Goal: Task Accomplishment & Management: Manage account settings

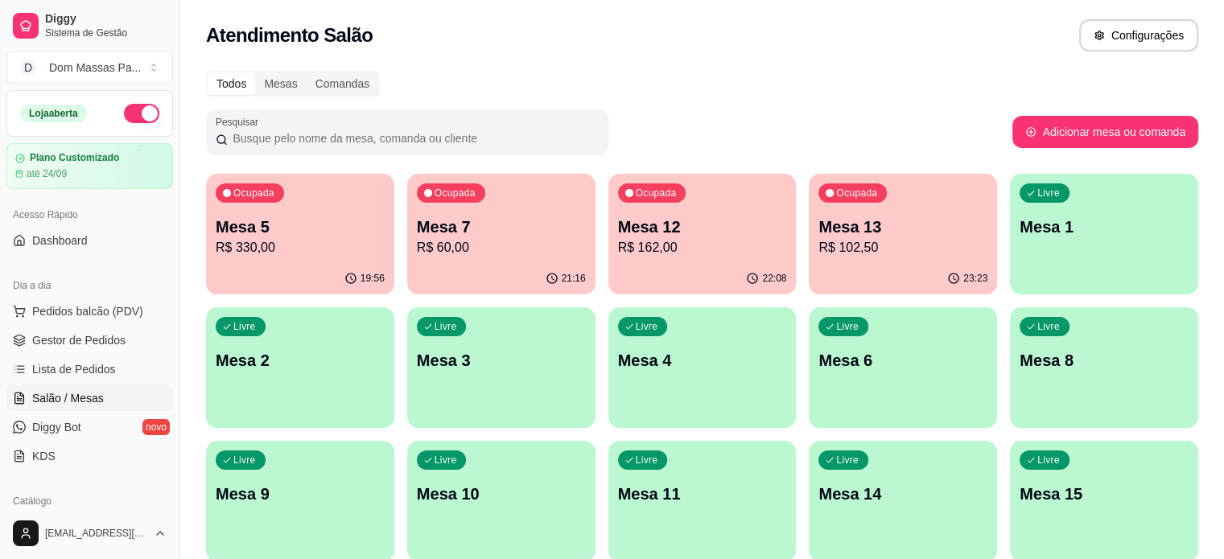
scroll to position [45, 0]
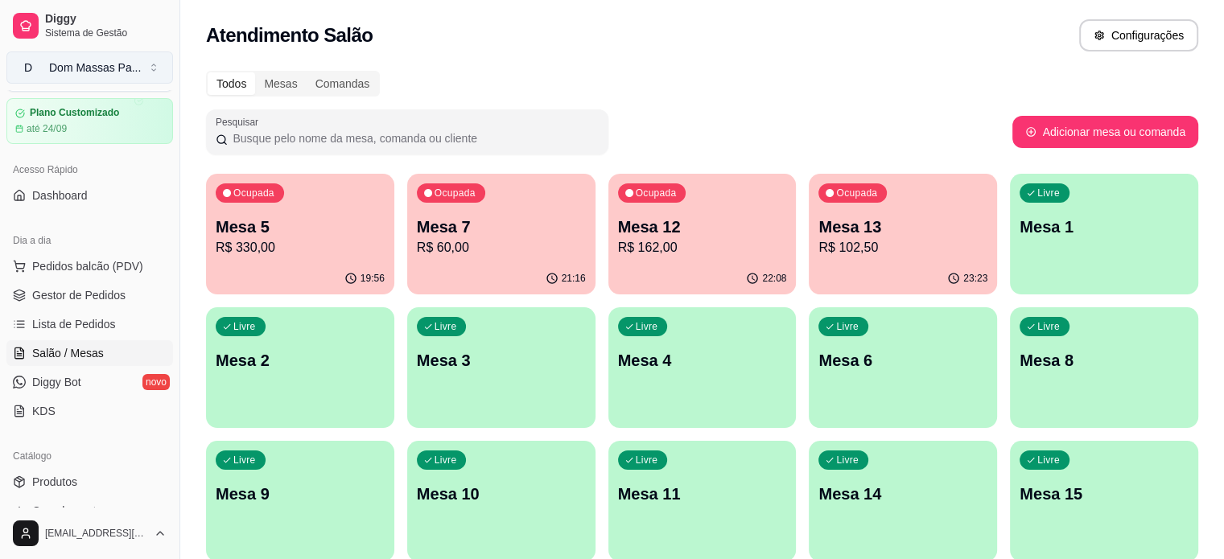
click at [143, 64] on button "D Dom Massas Pa ..." at bounding box center [89, 68] width 167 height 32
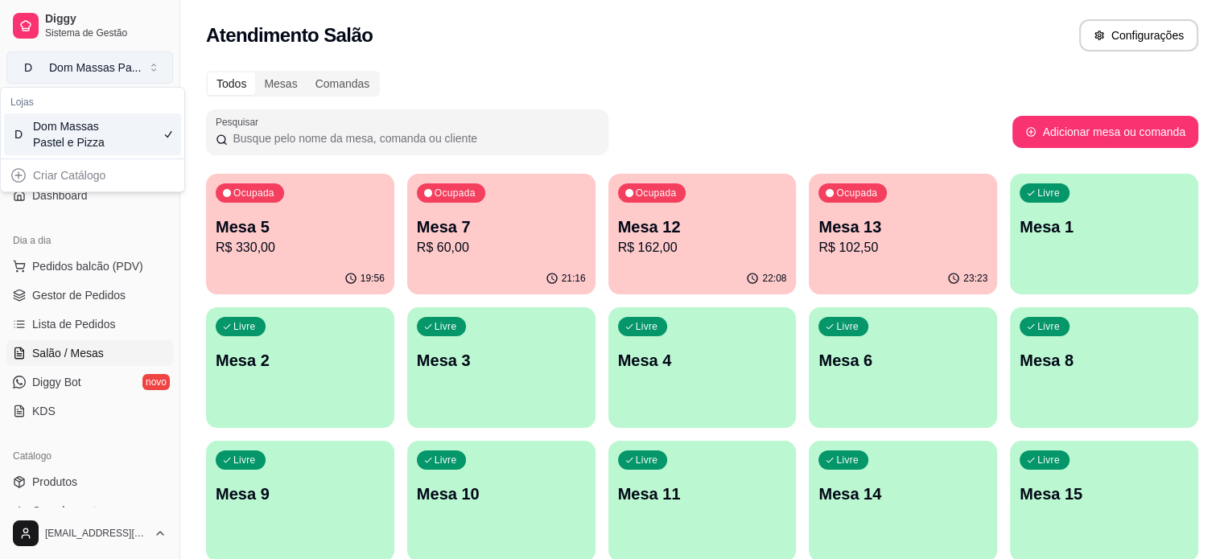
click at [143, 64] on button "D Dom Massas Pa ..." at bounding box center [89, 68] width 167 height 32
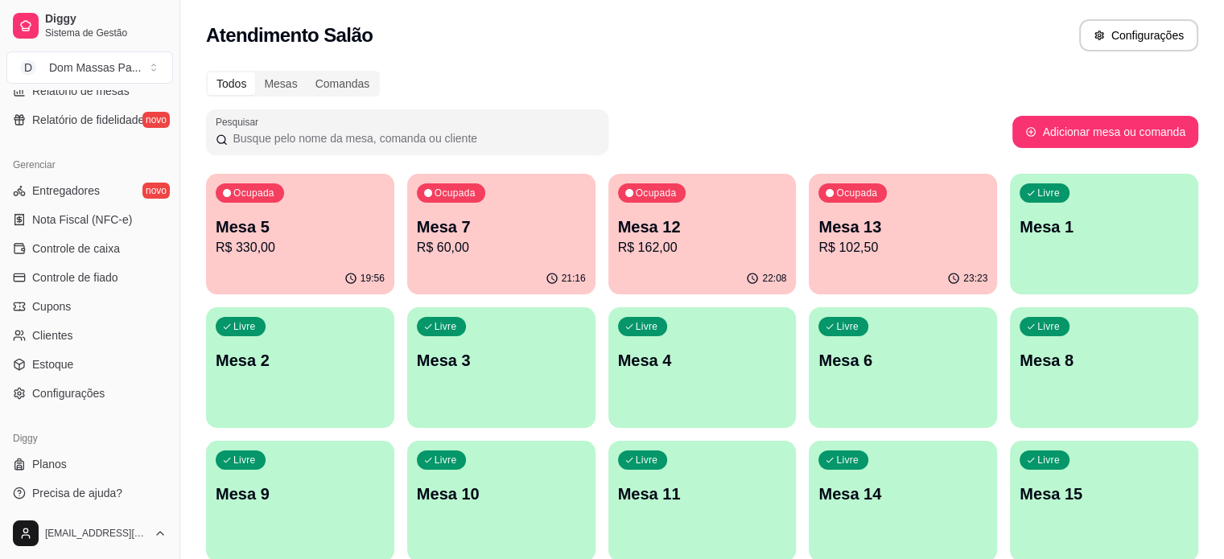
scroll to position [200, 0]
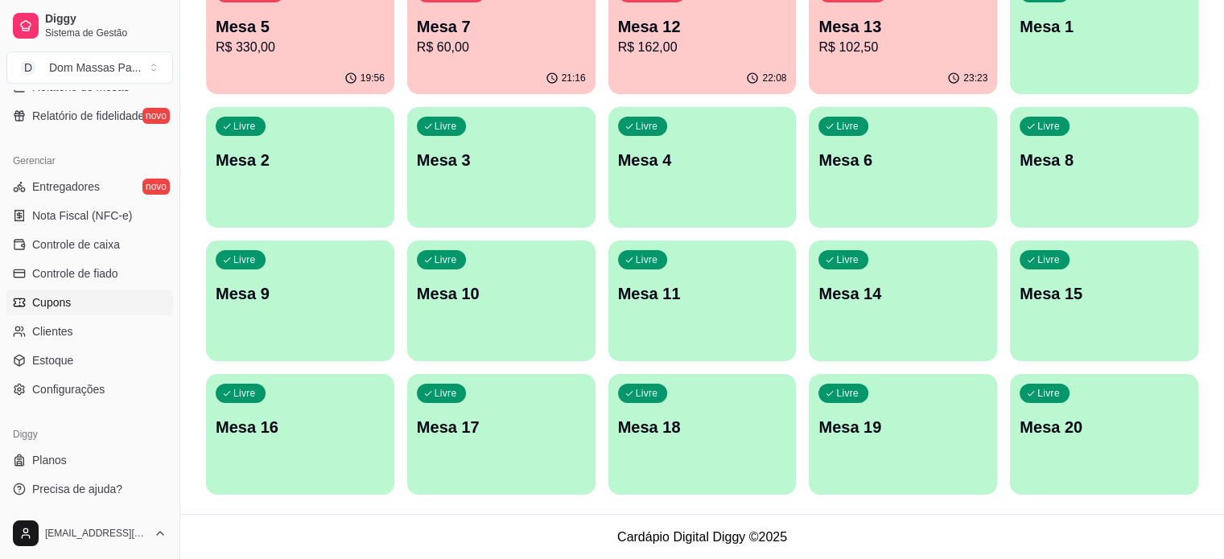
click at [93, 299] on link "Cupons" at bounding box center [89, 303] width 167 height 26
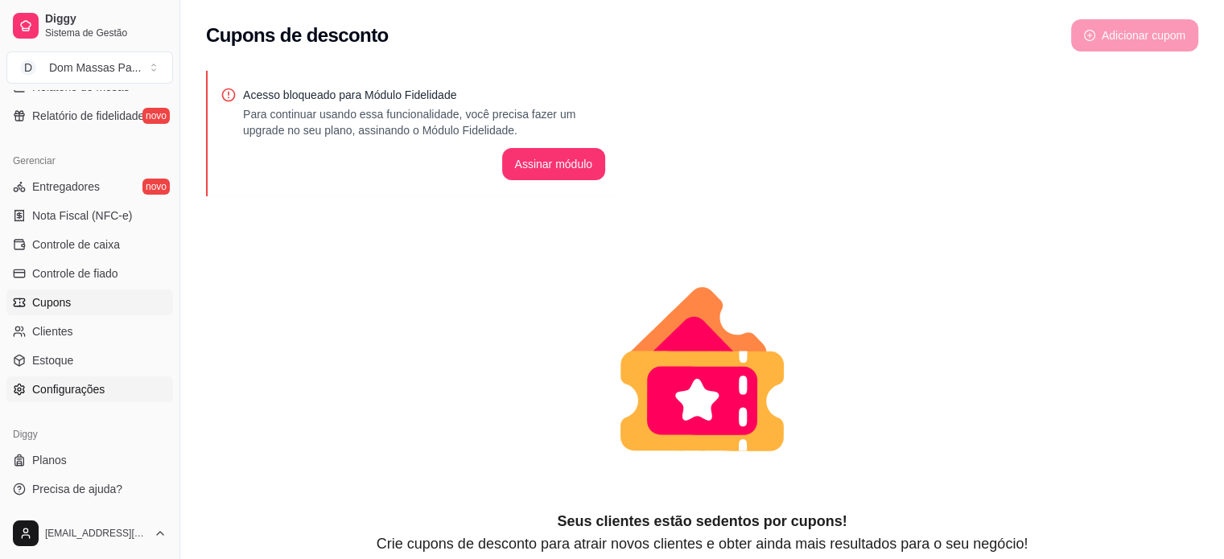
click at [97, 384] on span "Configurações" at bounding box center [68, 389] width 72 height 16
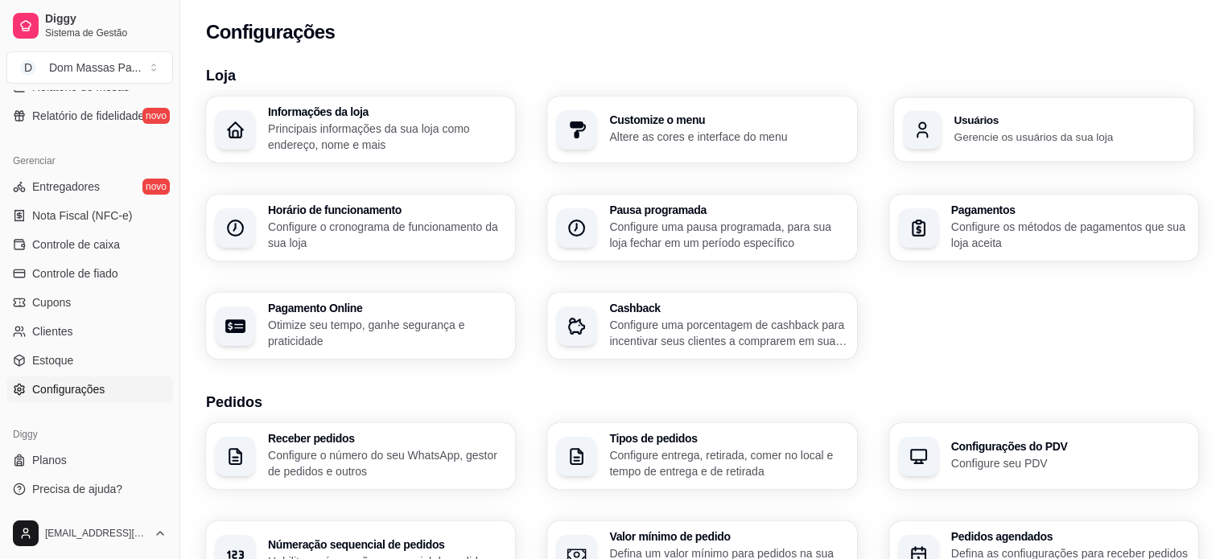
click at [972, 117] on h3 "Usuários" at bounding box center [1069, 120] width 230 height 11
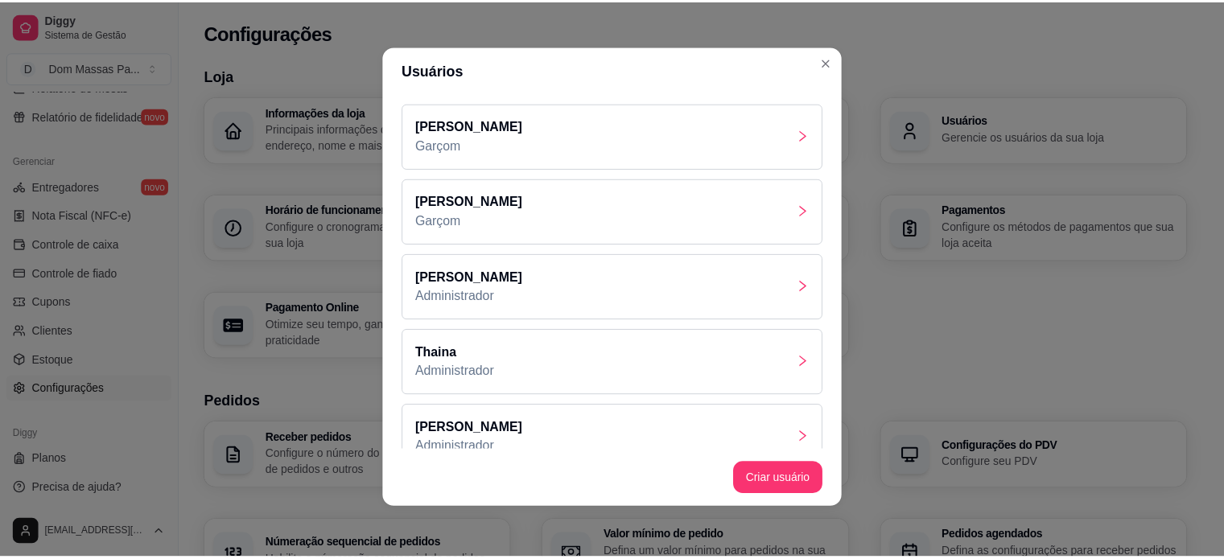
scroll to position [324, 0]
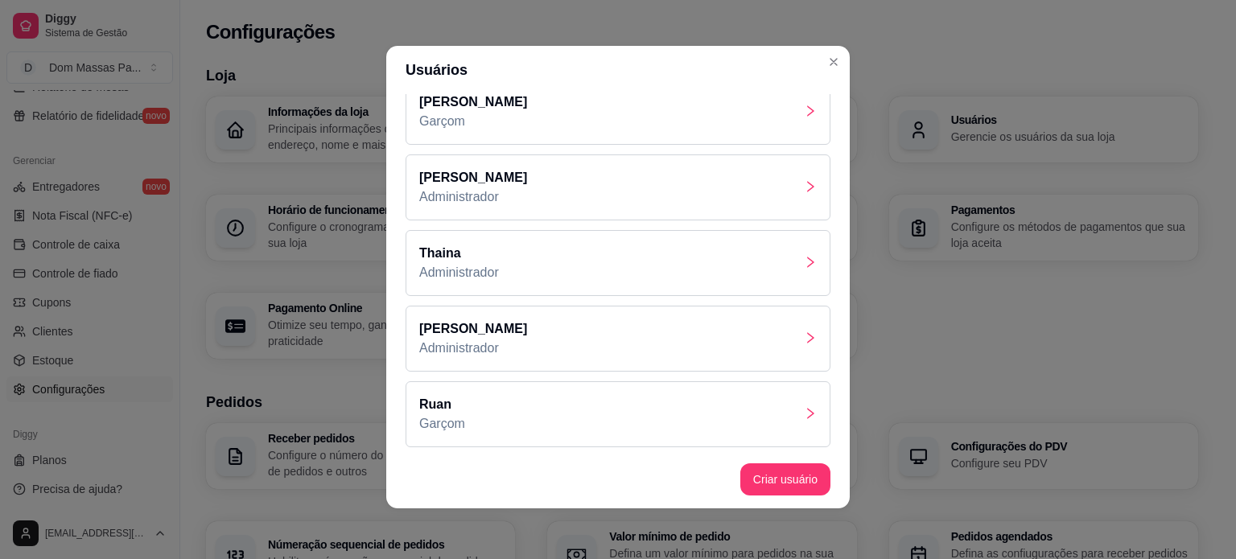
click at [549, 333] on div "[PERSON_NAME] Administrador" at bounding box center [618, 339] width 425 height 66
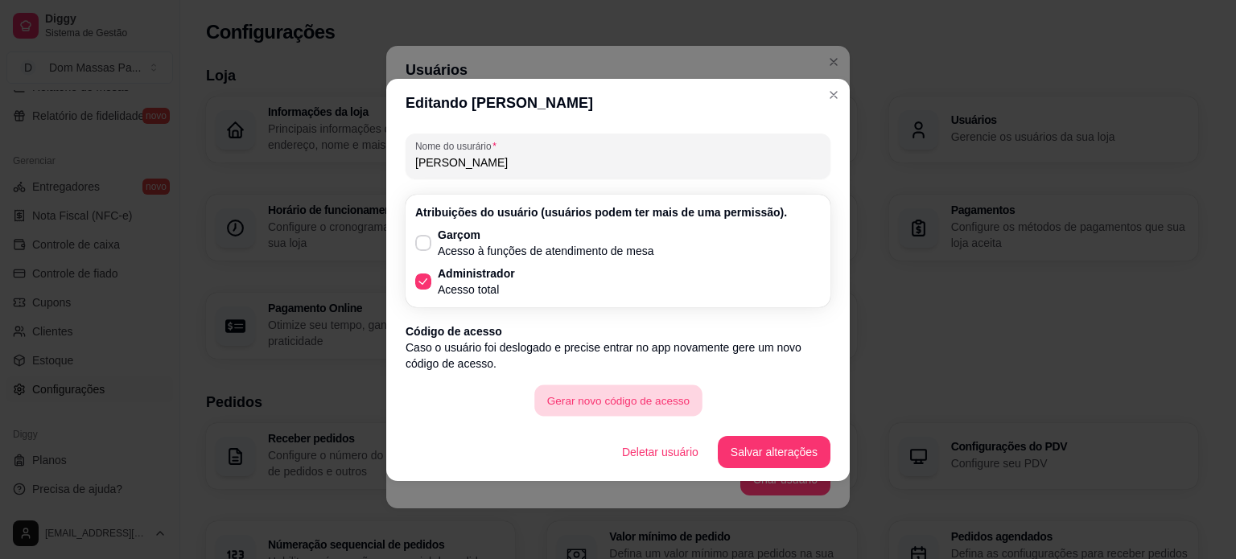
click at [625, 408] on button "Gerar novo código de acesso" at bounding box center [617, 400] width 167 height 31
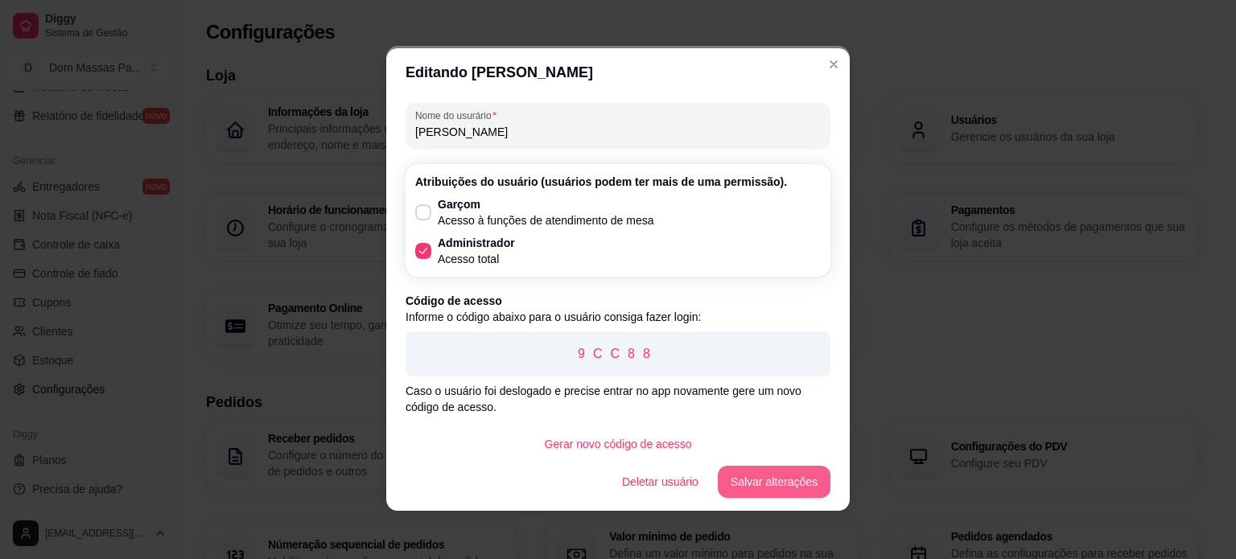
click at [784, 480] on button "Salvar alterações" at bounding box center [774, 482] width 113 height 32
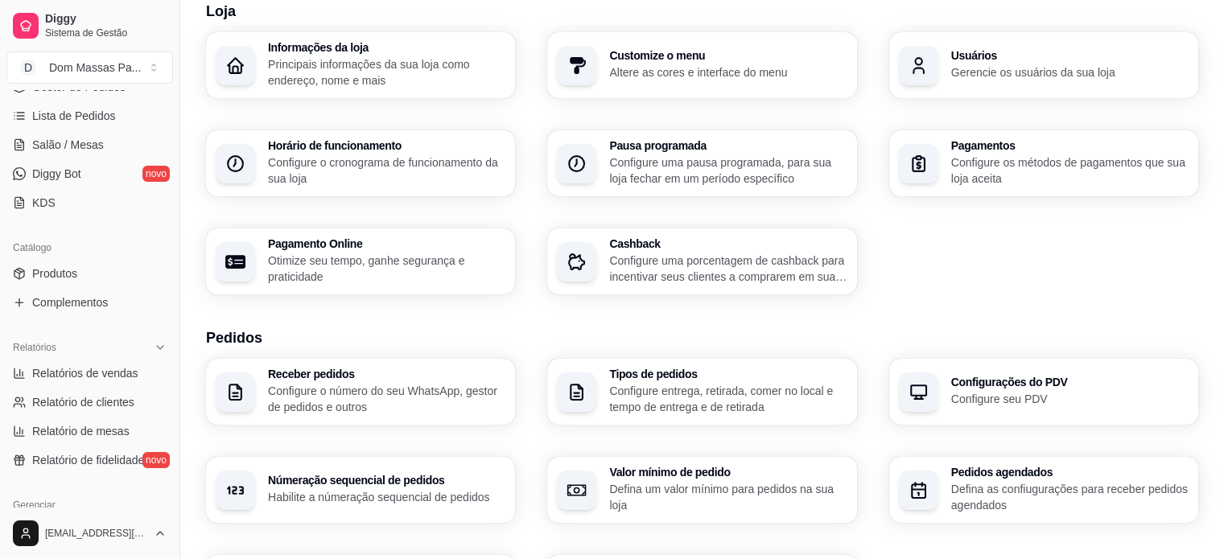
scroll to position [252, 0]
click at [93, 150] on span "Salão / Mesas" at bounding box center [68, 146] width 72 height 16
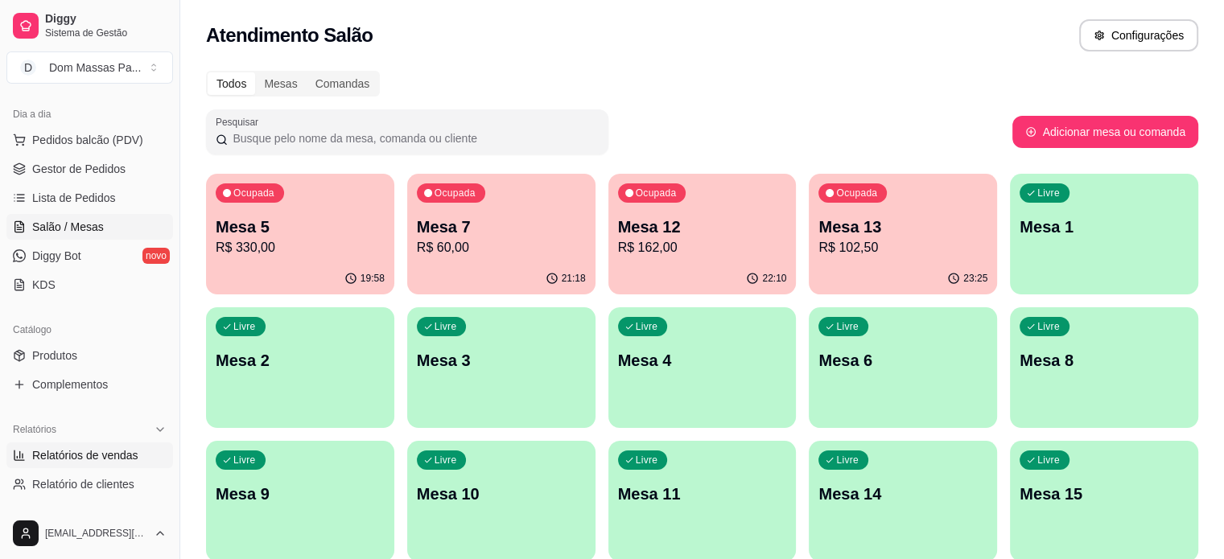
scroll to position [97, 0]
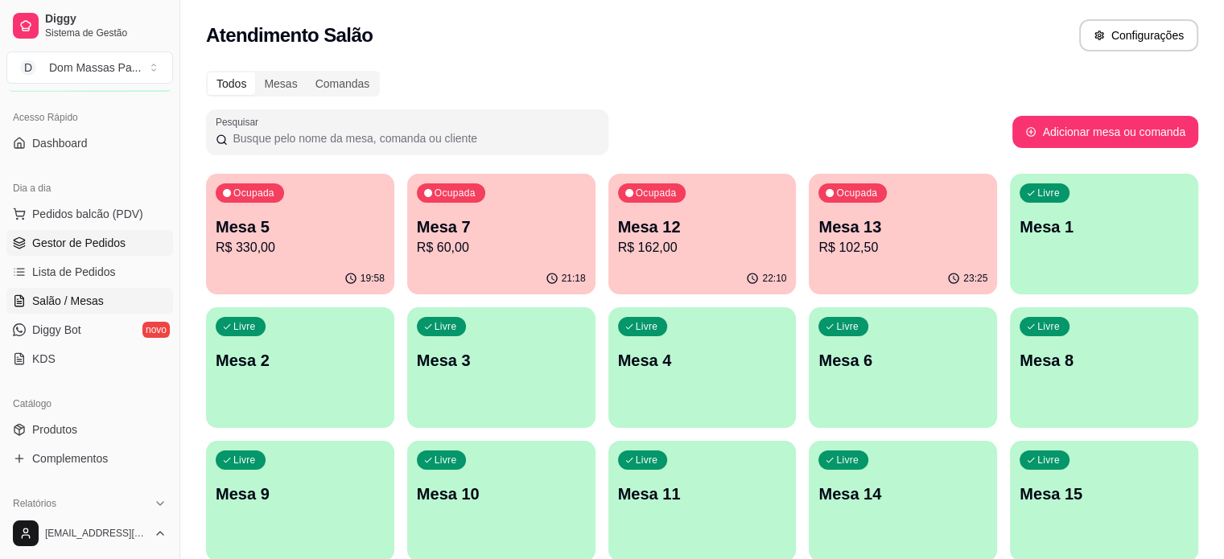
click at [114, 237] on span "Gestor de Pedidos" at bounding box center [78, 243] width 93 height 16
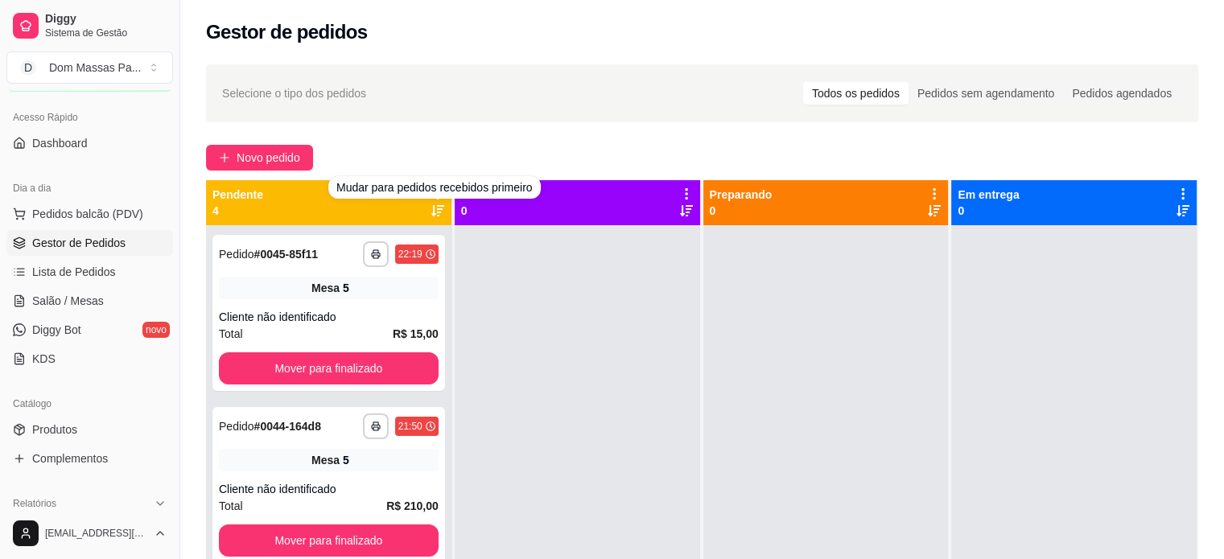
click at [431, 187] on div "Mudar para pedidos recebidos primeiro" at bounding box center [434, 187] width 212 height 23
click at [435, 193] on div "Mudar para pedidos recebidos primeiro" at bounding box center [434, 187] width 212 height 23
click at [541, 63] on div "**********" at bounding box center [702, 407] width 1044 height 704
click at [438, 196] on icon at bounding box center [438, 194] width 14 height 14
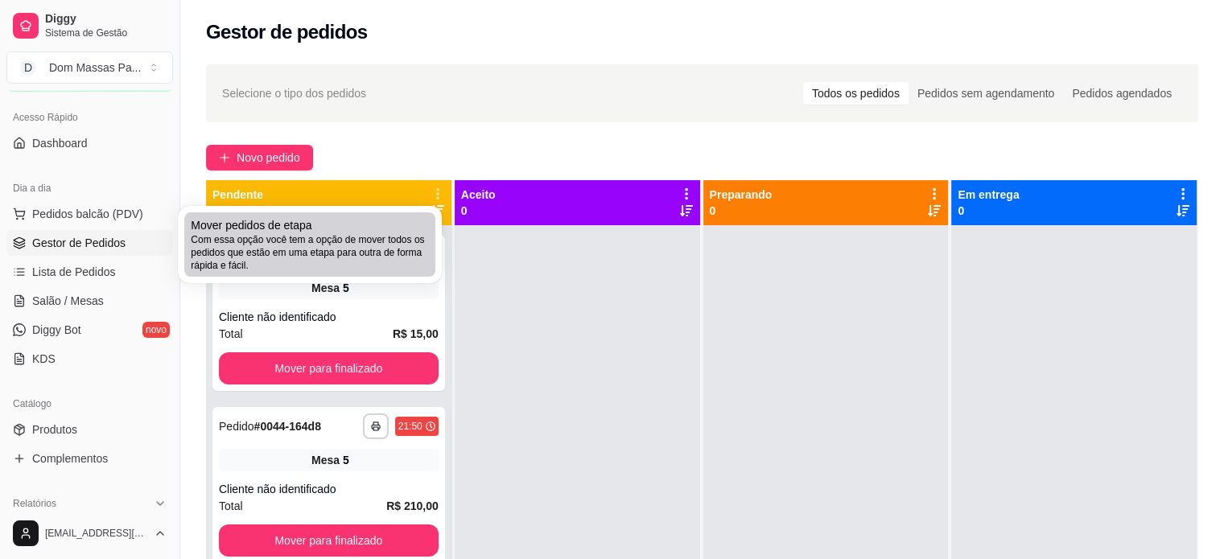
click at [363, 244] on span "Com essa opção você tem a opção de mover todos os pedidos que estão em uma etap…" at bounding box center [310, 252] width 238 height 39
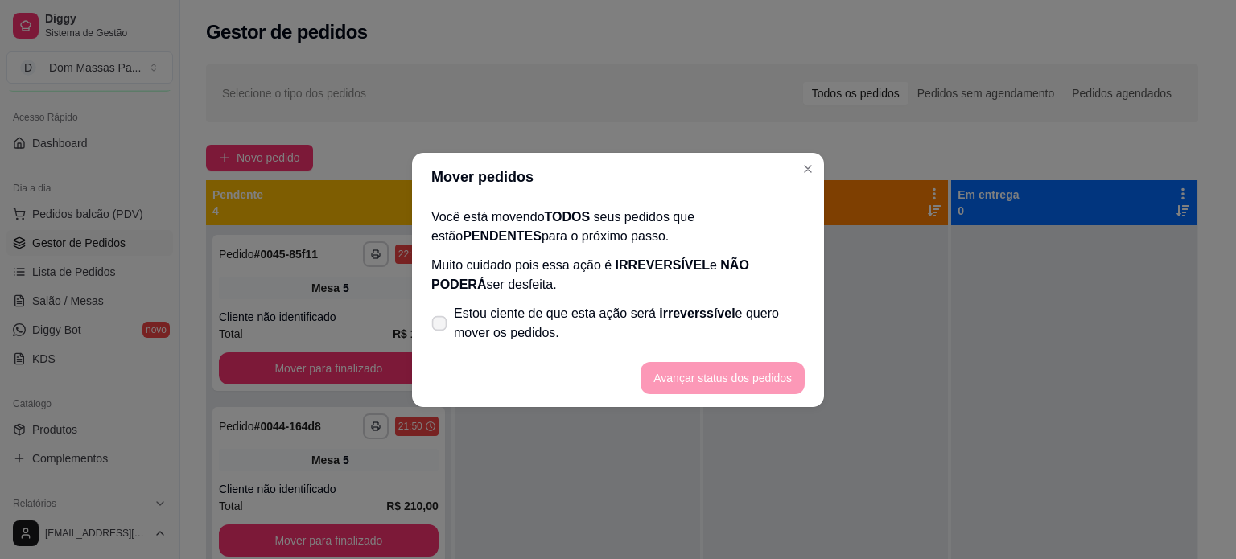
click at [612, 318] on span "Estou ciente de que esta ação será irreverssível e quero mover os pedidos." at bounding box center [629, 323] width 351 height 39
click at [441, 326] on input "Estou ciente de que esta ação será irreverssível e quero mover os pedidos." at bounding box center [436, 331] width 10 height 10
click at [612, 318] on span "Estou ciente de que esta ação será irreverssível e quero mover os pedidos." at bounding box center [629, 323] width 351 height 39
click at [441, 326] on input "Estou ciente de que esta ação será irreverssível e quero mover os pedidos." at bounding box center [436, 331] width 10 height 10
click at [659, 319] on span "irreverssível" at bounding box center [697, 314] width 76 height 14
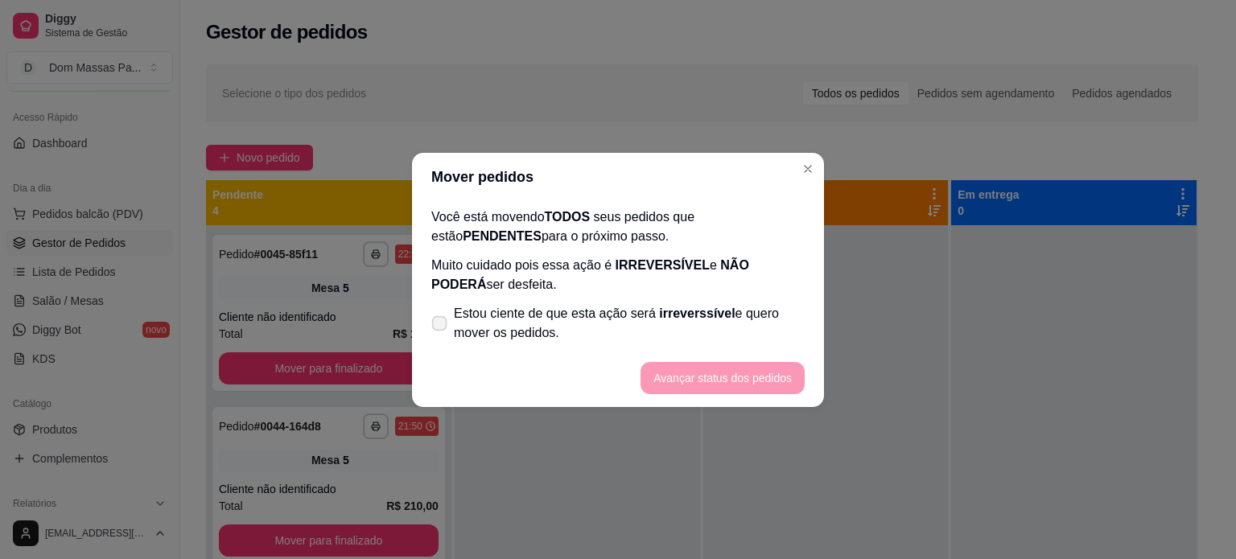
click at [441, 326] on input "Estou ciente de que esta ação será irreverssível e quero mover os pedidos." at bounding box center [436, 331] width 10 height 10
checkbox input "true"
click at [714, 381] on button "Avançar status dos pedidos" at bounding box center [722, 377] width 159 height 31
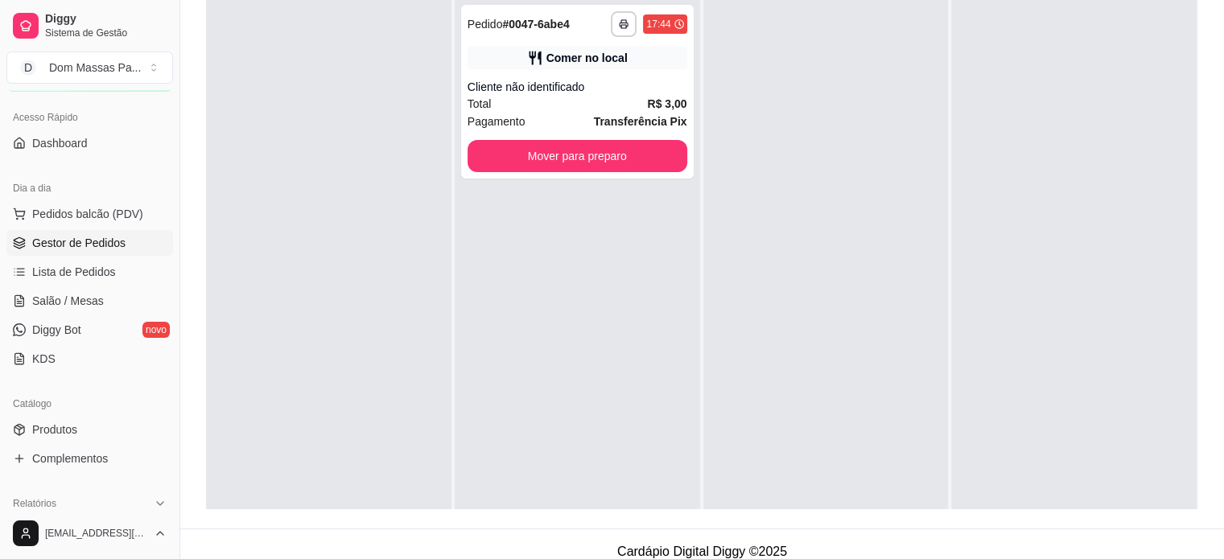
scroll to position [245, 0]
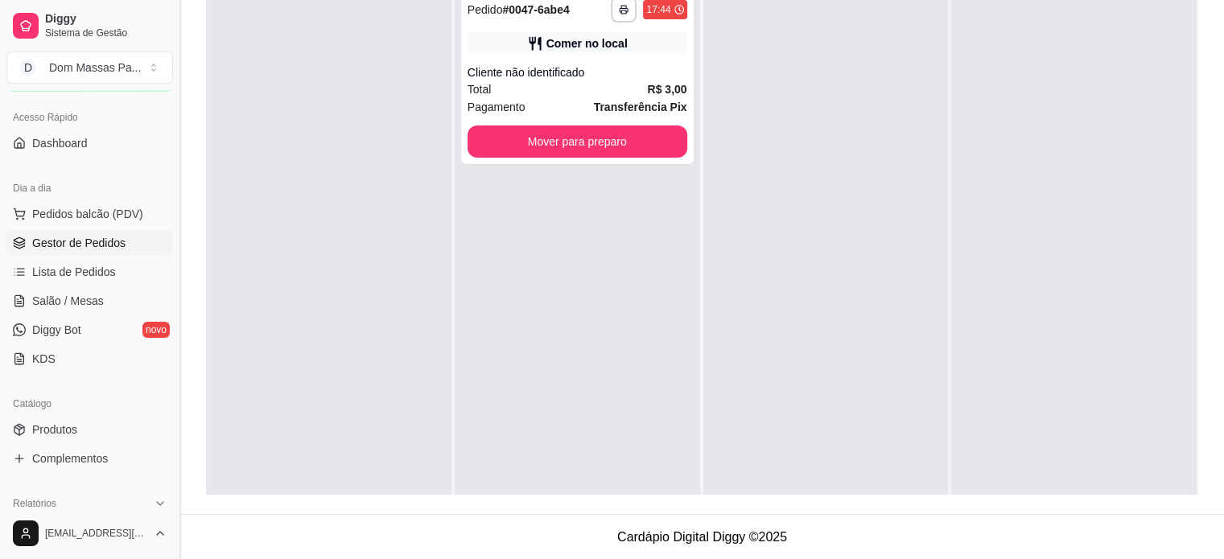
drag, startPoint x: 184, startPoint y: 328, endPoint x: 173, endPoint y: 494, distance: 166.9
click at [173, 494] on button "Toggle Sidebar" at bounding box center [179, 279] width 13 height 559
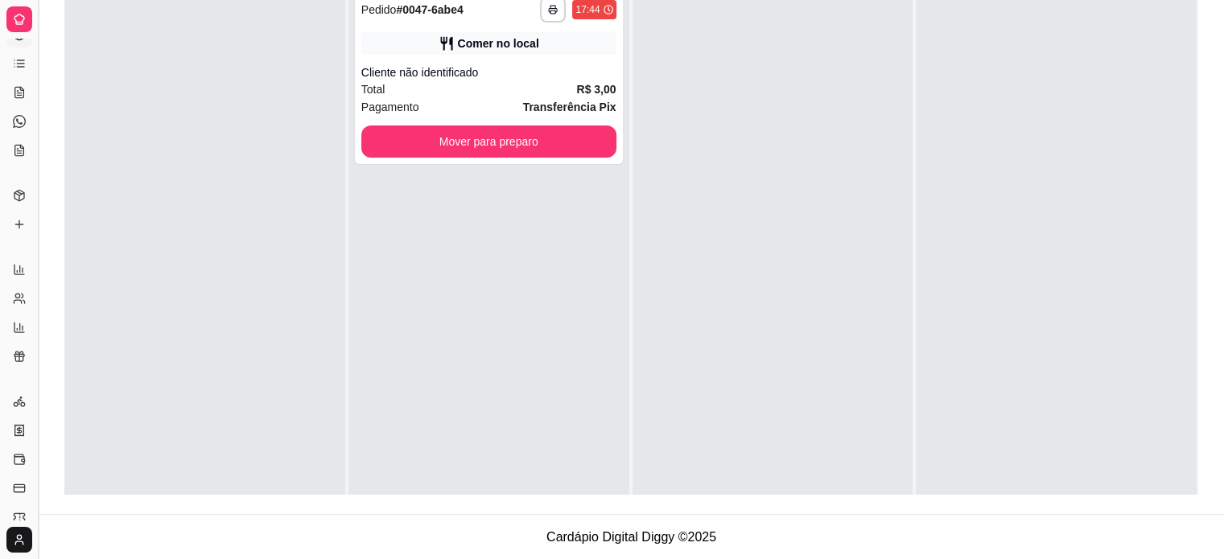
scroll to position [0, 0]
click at [173, 494] on div at bounding box center [204, 260] width 281 height 559
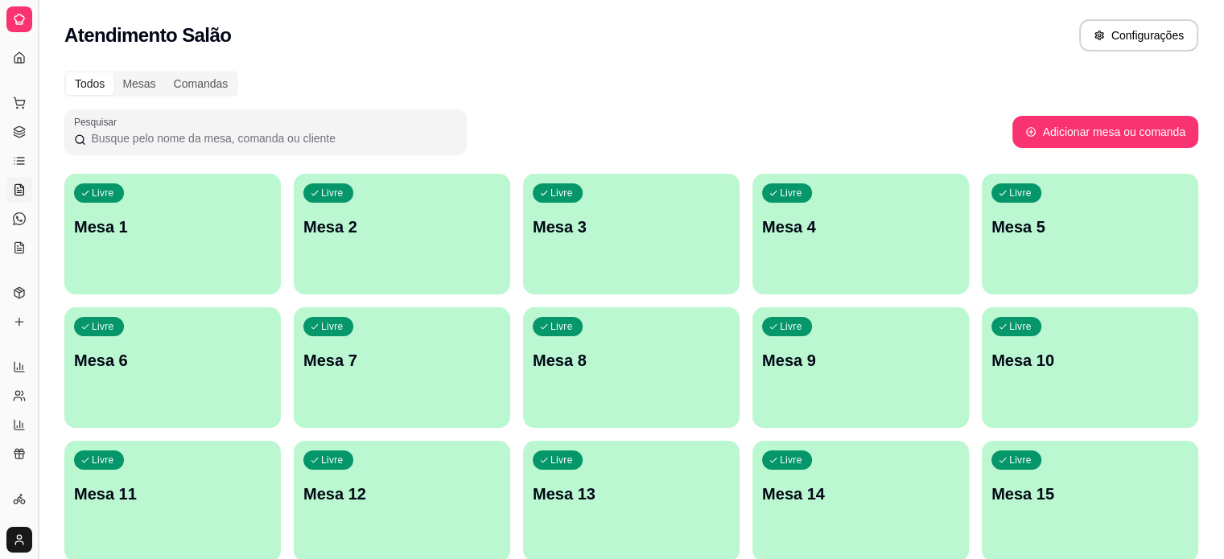
click at [42, 327] on button "Toggle Sidebar" at bounding box center [37, 279] width 13 height 559
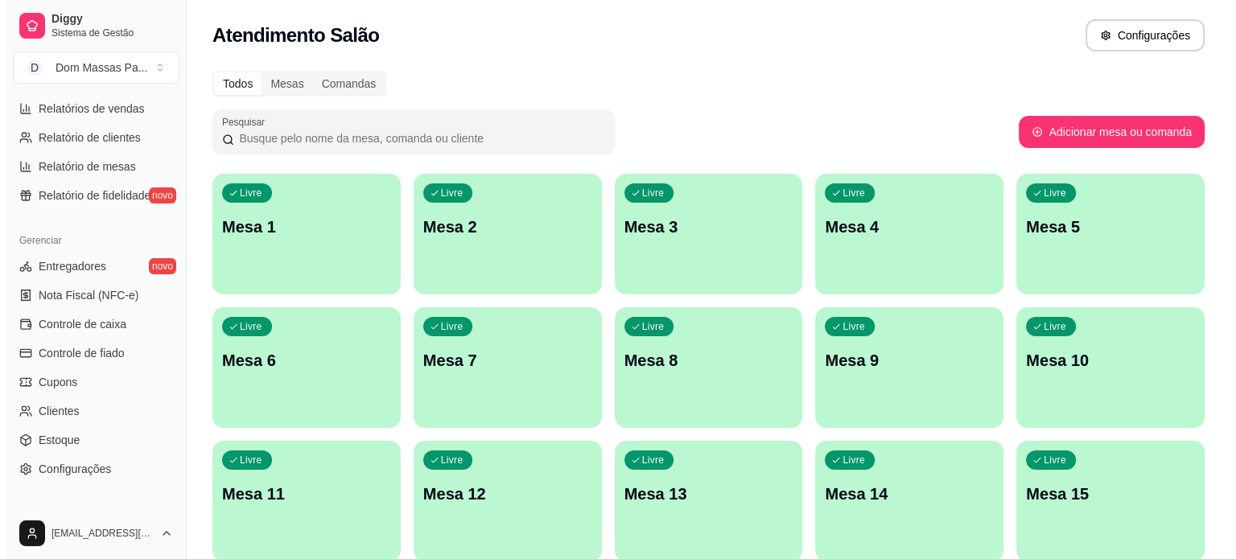
scroll to position [598, 0]
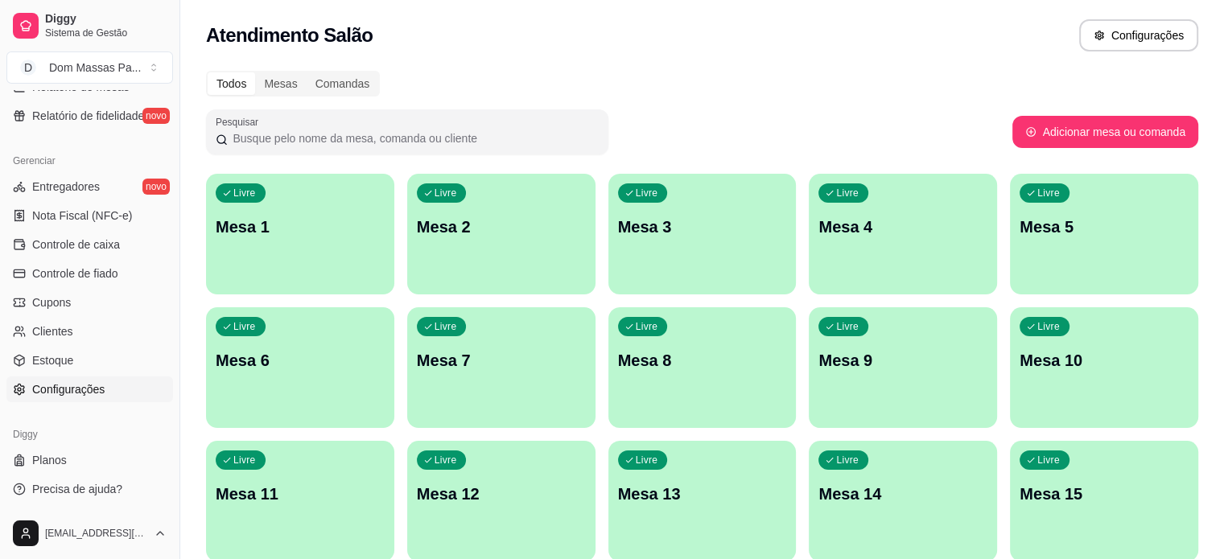
click at [91, 390] on span "Configurações" at bounding box center [68, 389] width 72 height 16
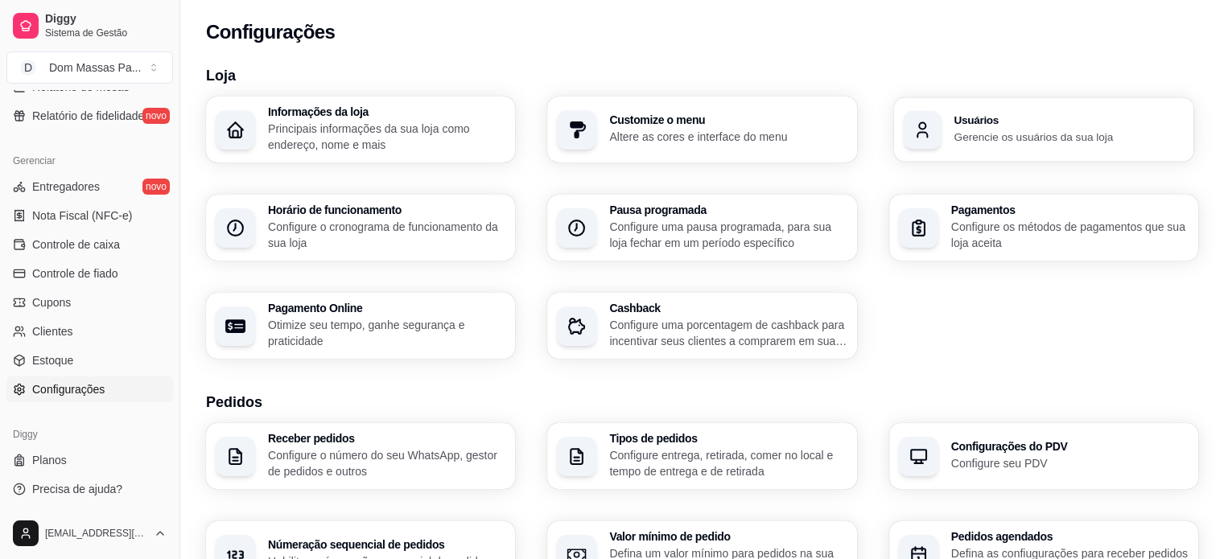
click at [968, 125] on h3 "Usuários" at bounding box center [1069, 120] width 230 height 11
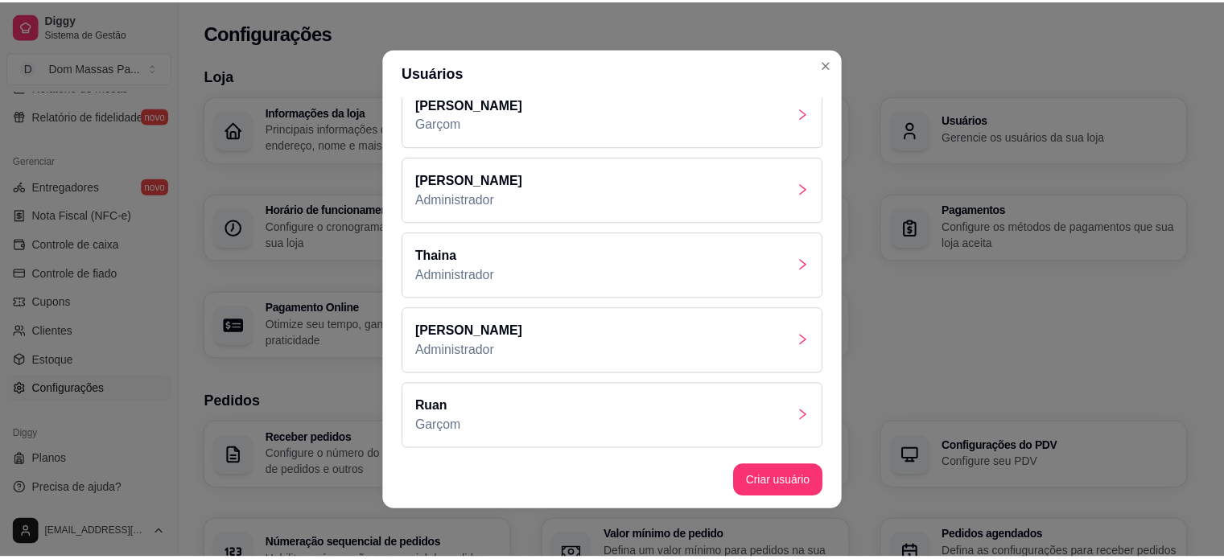
scroll to position [3, 0]
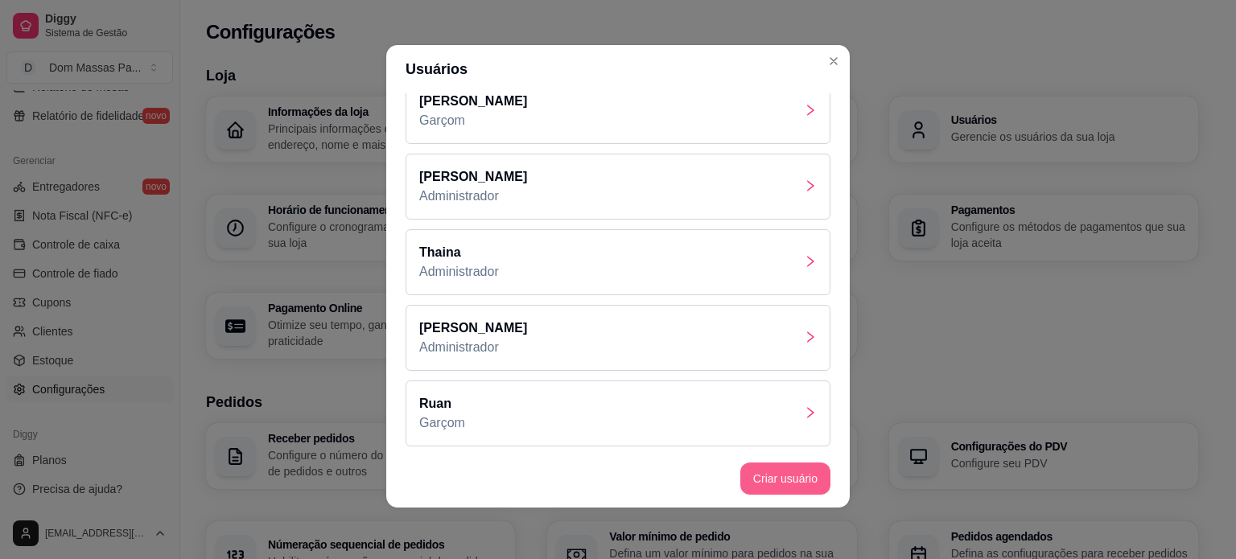
click at [793, 474] on button "Criar usuário" at bounding box center [785, 479] width 90 height 32
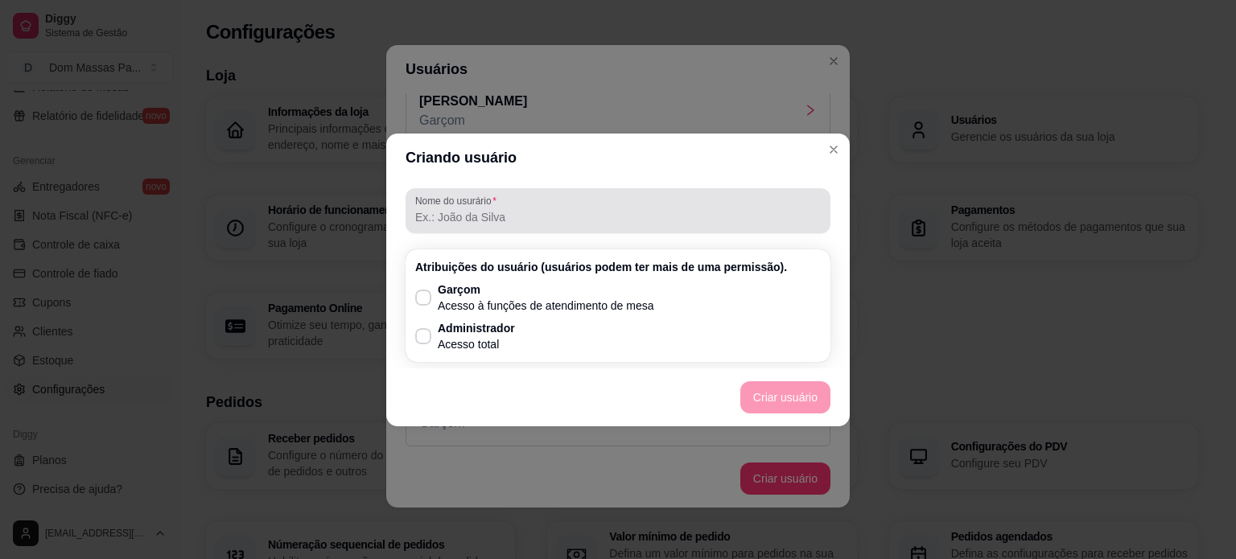
click at [534, 227] on div "Nome do usurário" at bounding box center [618, 210] width 425 height 45
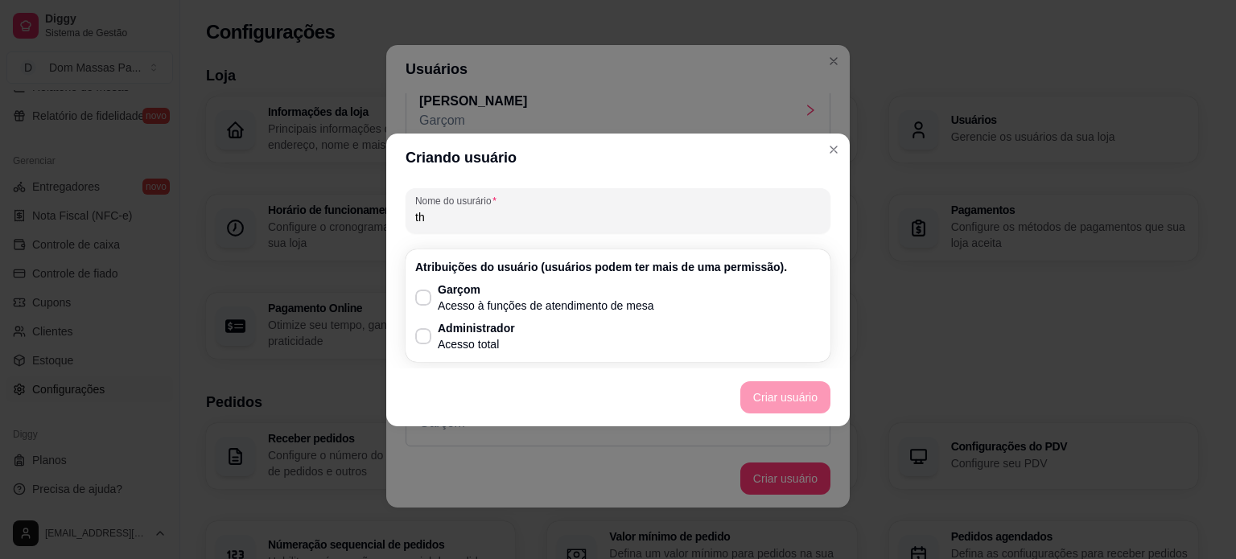
type input "t"
type input "b"
type input "Lins"
click at [444, 295] on p "Garçom" at bounding box center [546, 290] width 216 height 16
click at [425, 300] on input "Garçom Acesso à funções de atendimento de mesa" at bounding box center [419, 305] width 10 height 10
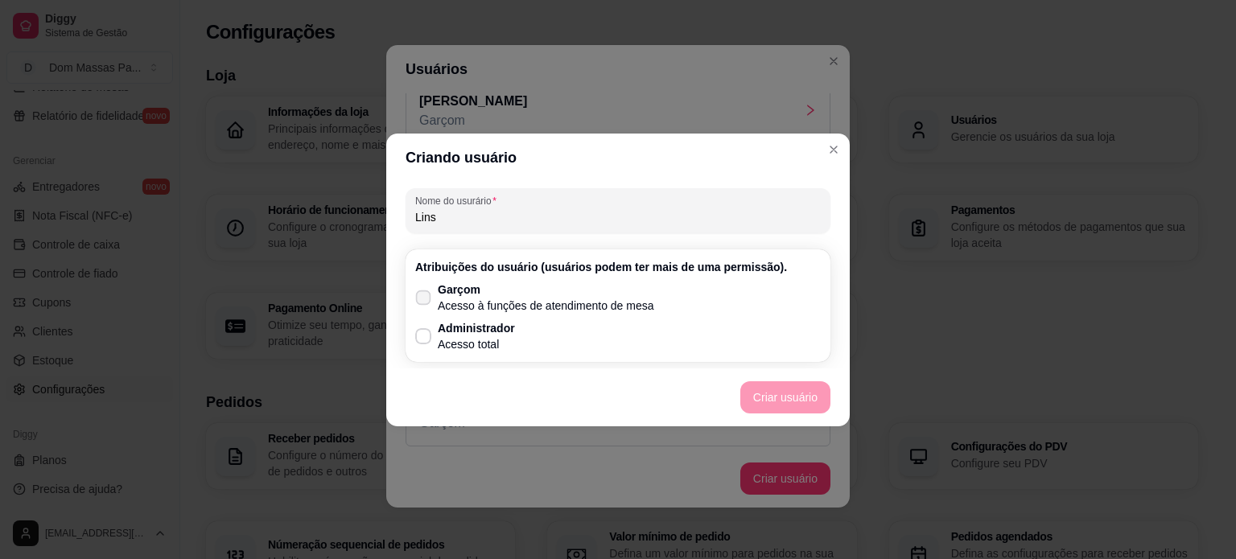
checkbox input "true"
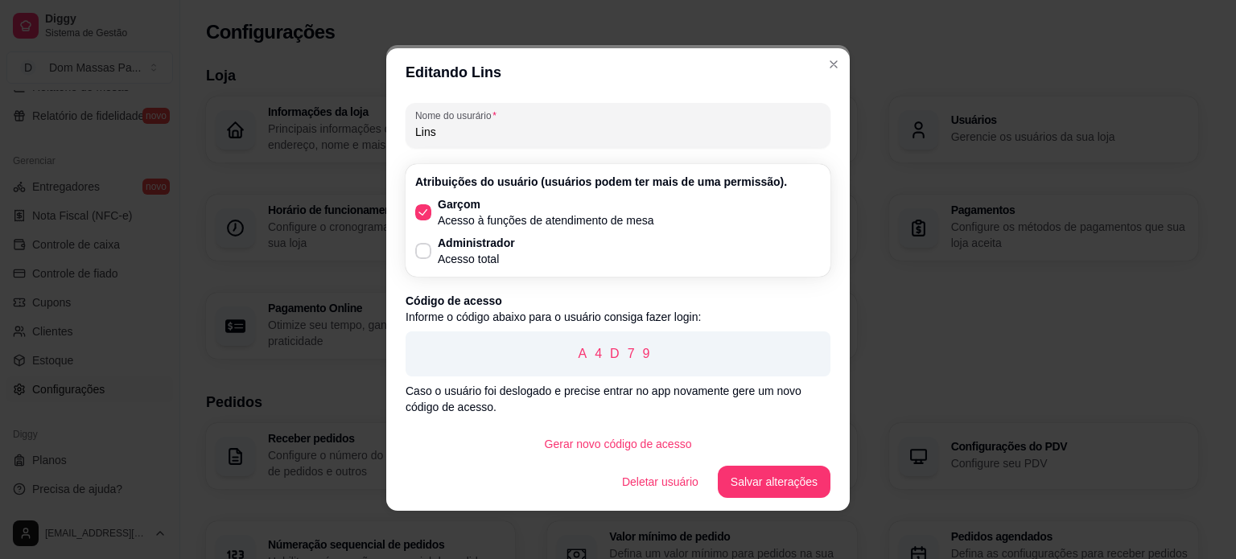
click at [720, 360] on p "A4D79" at bounding box center [618, 353] width 399 height 19
click at [707, 358] on p "A4D79" at bounding box center [618, 353] width 399 height 19
click at [763, 474] on button "Salvar alterações" at bounding box center [774, 482] width 109 height 31
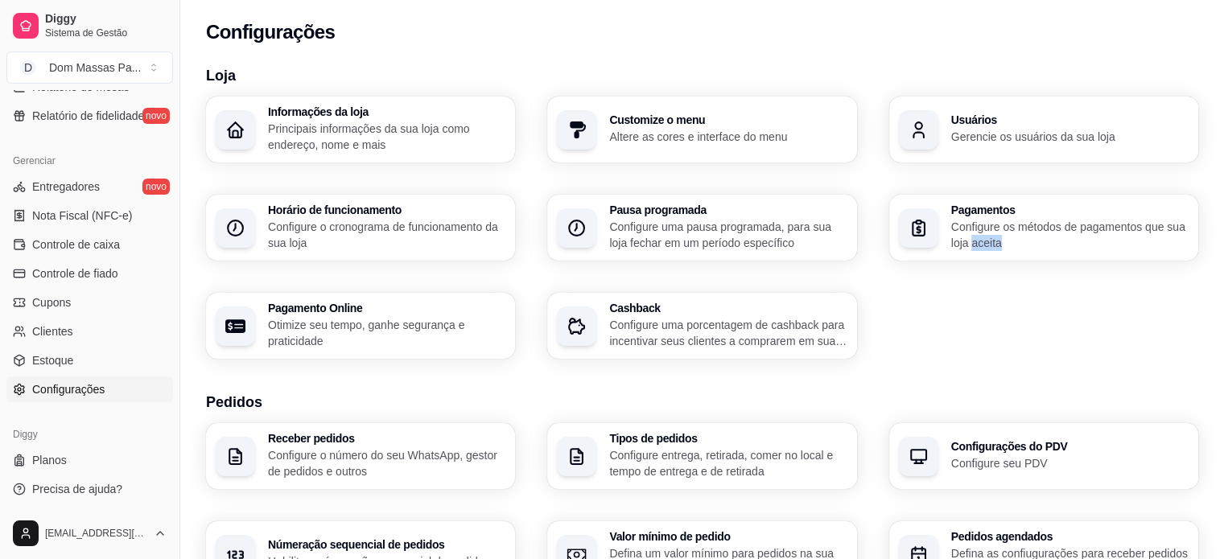
click at [990, 340] on div "Informações da loja Principais informações da sua loja como endereço, nome e ma…" at bounding box center [702, 228] width 992 height 262
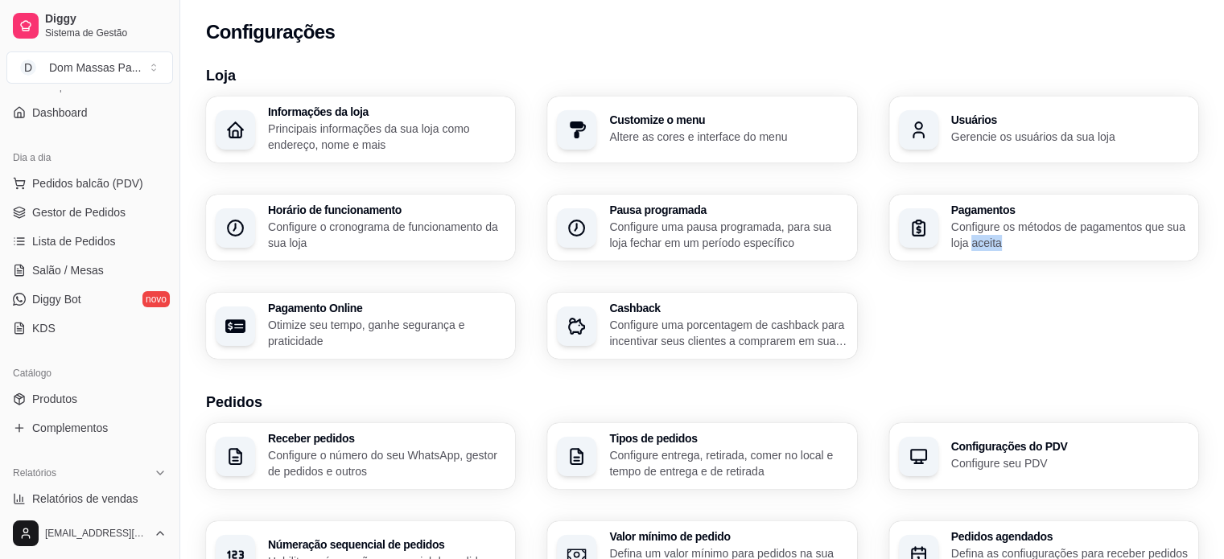
scroll to position [104, 0]
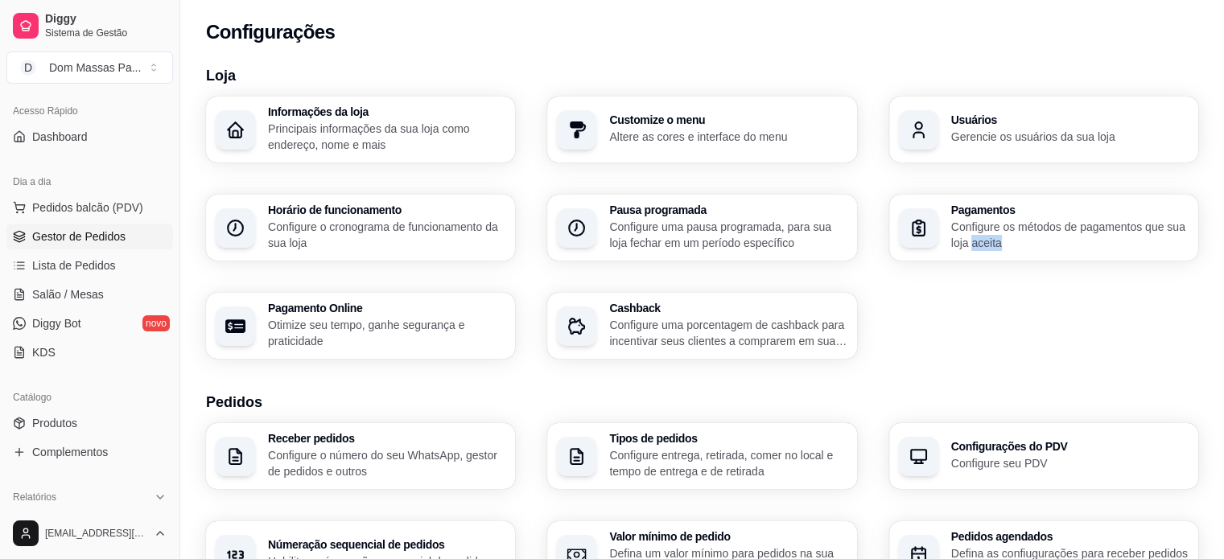
click at [67, 229] on span "Gestor de Pedidos" at bounding box center [78, 237] width 93 height 16
